Goal: Information Seeking & Learning: Learn about a topic

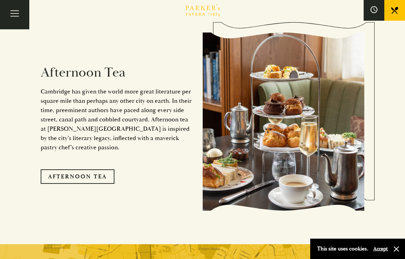
scroll to position [1059, 0]
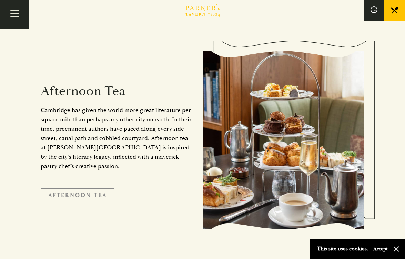
click at [94, 188] on link "Afternoon Tea" at bounding box center [78, 195] width 74 height 14
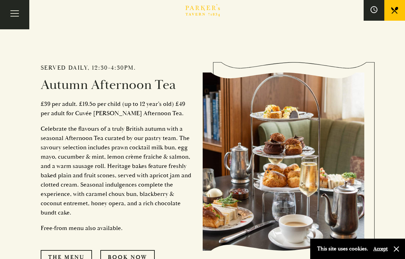
scroll to position [147, 0]
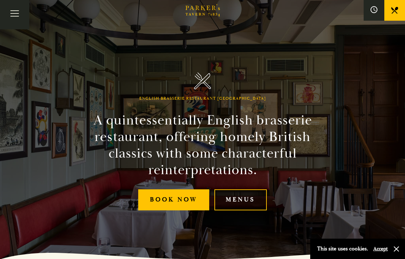
click at [230, 198] on link "Menus" at bounding box center [240, 199] width 53 height 21
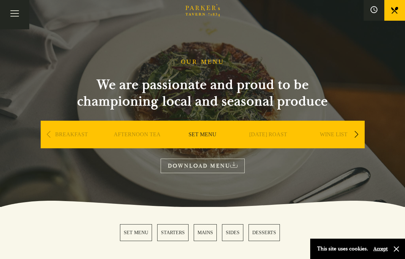
click at [355, 135] on div "Next slide" at bounding box center [356, 134] width 9 height 15
click at [270, 136] on link "A LA CARTE" at bounding box center [268, 145] width 32 height 28
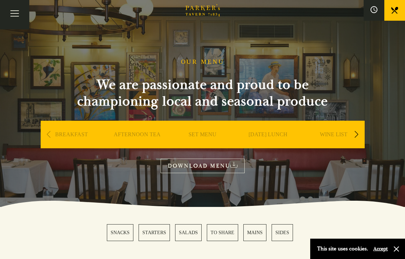
click at [205, 11] on icon "Brasserie Restaurant Cambridge | Parker's Tavern Cambridge Parker's Tavern is a…" at bounding box center [202, 10] width 34 height 12
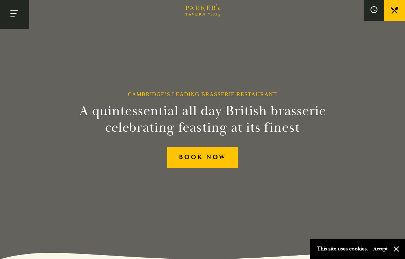
click at [19, 19] on button "Toggle navigation" at bounding box center [14, 14] width 29 height 29
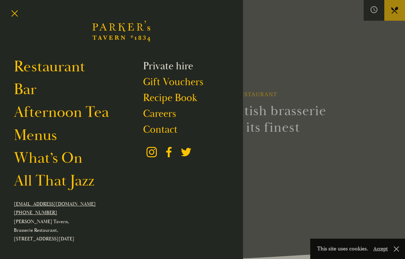
click at [160, 65] on link "Private hire" at bounding box center [168, 66] width 50 height 13
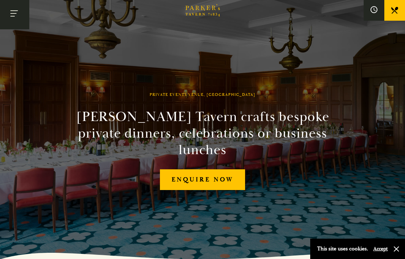
click at [22, 21] on button "Toggle navigation" at bounding box center [14, 14] width 29 height 29
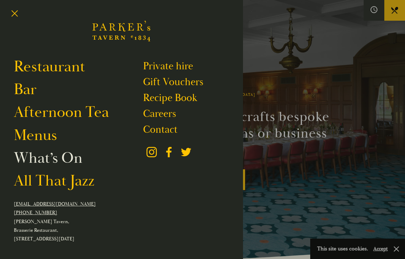
click at [41, 156] on link "What’s On" at bounding box center [48, 158] width 69 height 19
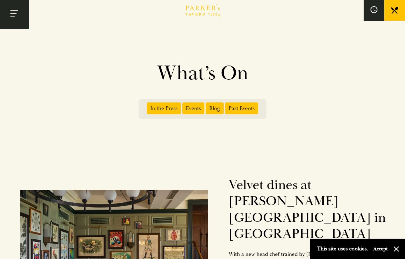
click at [16, 17] on button "Toggle navigation" at bounding box center [14, 14] width 29 height 29
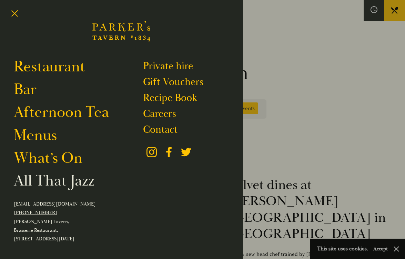
click at [42, 181] on link "All That Jazz" at bounding box center [54, 180] width 81 height 19
